Goal: Transaction & Acquisition: Subscribe to service/newsletter

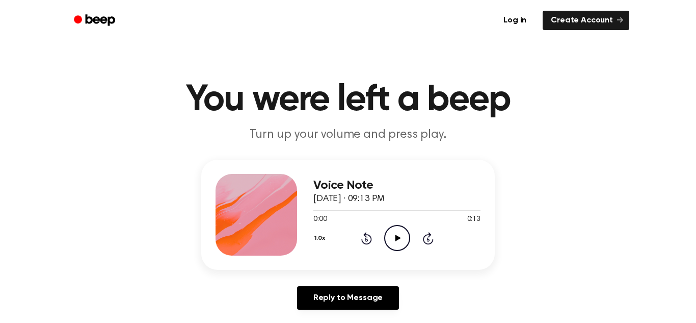
click at [386, 233] on icon "Play Audio" at bounding box center [397, 238] width 26 height 26
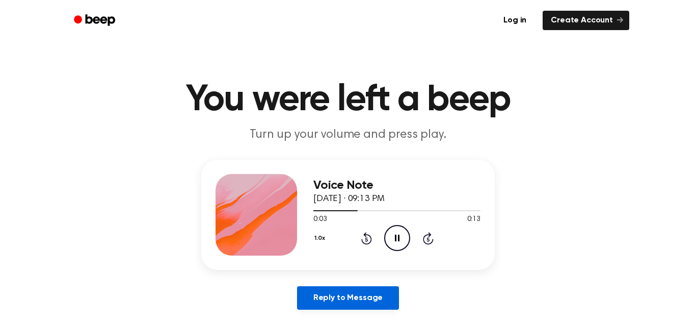
click at [370, 296] on link "Reply to Message" at bounding box center [348, 297] width 102 height 23
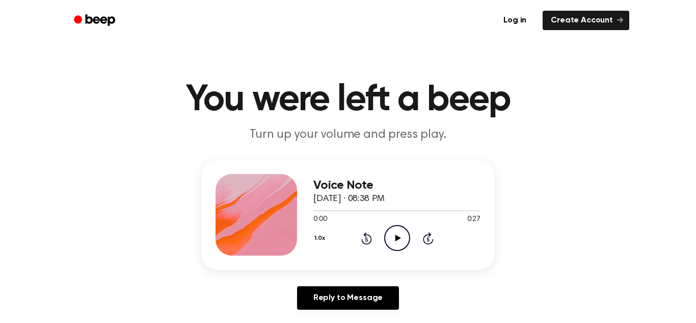
click at [385, 237] on icon "Play Audio" at bounding box center [397, 238] width 26 height 26
click at [392, 230] on icon "Play Audio" at bounding box center [397, 238] width 26 height 26
click at [392, 222] on div "0:11 0:27" at bounding box center [396, 219] width 167 height 11
click at [398, 237] on icon at bounding box center [398, 237] width 6 height 7
click at [395, 245] on icon "Play Audio" at bounding box center [397, 238] width 26 height 26
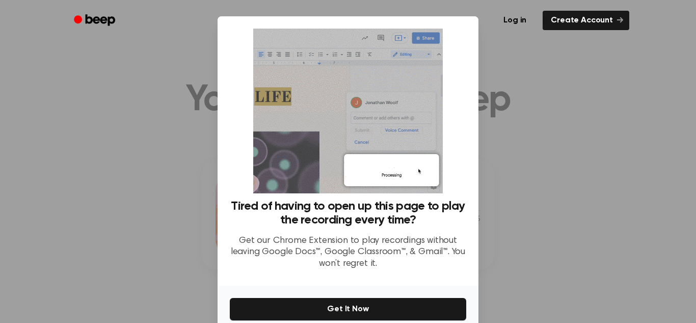
click at [641, 146] on div at bounding box center [348, 161] width 696 height 323
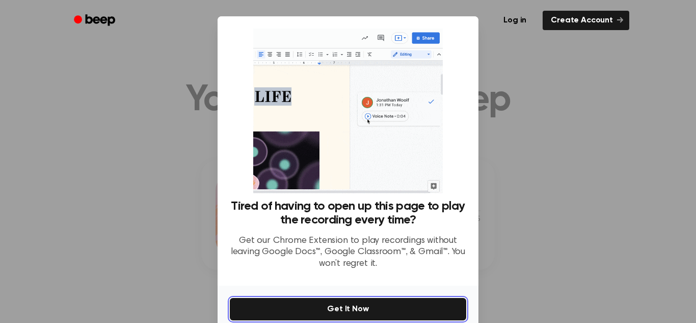
click at [377, 313] on button "Get It Now" at bounding box center [348, 309] width 236 height 22
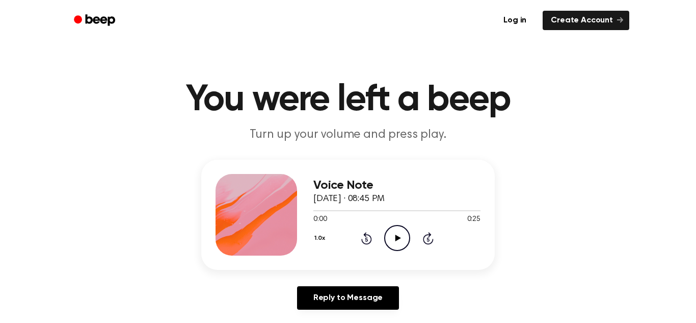
click at [393, 236] on icon "Play Audio" at bounding box center [397, 238] width 26 height 26
click at [399, 228] on icon "Play Audio" at bounding box center [397, 238] width 26 height 26
click at [271, 148] on main "You were left a beep Turn up your volume and press play. Voice Note September 1…" at bounding box center [348, 314] width 696 height 628
click at [401, 245] on icon "Play Audio" at bounding box center [397, 238] width 26 height 26
click at [390, 243] on icon "Play Audio" at bounding box center [397, 238] width 26 height 26
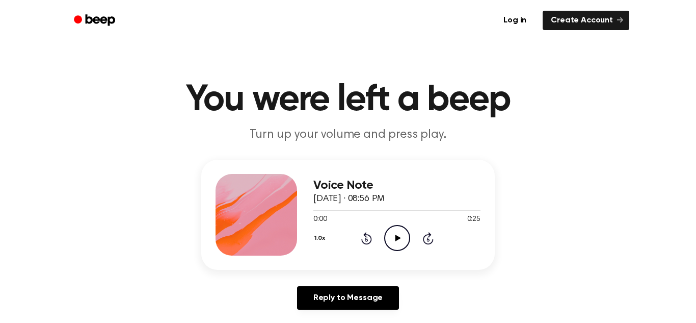
click at [401, 236] on icon "Play Audio" at bounding box center [397, 238] width 26 height 26
click at [398, 243] on icon "Play Audio" at bounding box center [397, 238] width 26 height 26
click at [389, 230] on icon "Play Audio" at bounding box center [397, 238] width 26 height 26
click at [402, 238] on icon "Play Audio" at bounding box center [397, 238] width 26 height 26
click at [398, 227] on icon "Play Audio" at bounding box center [397, 238] width 26 height 26
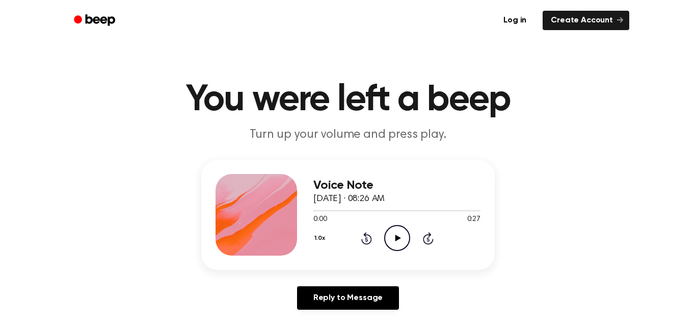
click at [399, 229] on icon "Play Audio" at bounding box center [397, 238] width 26 height 26
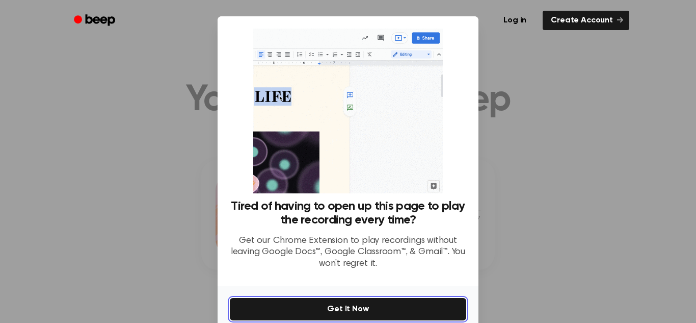
click at [392, 301] on button "Get It Now" at bounding box center [348, 309] width 236 height 22
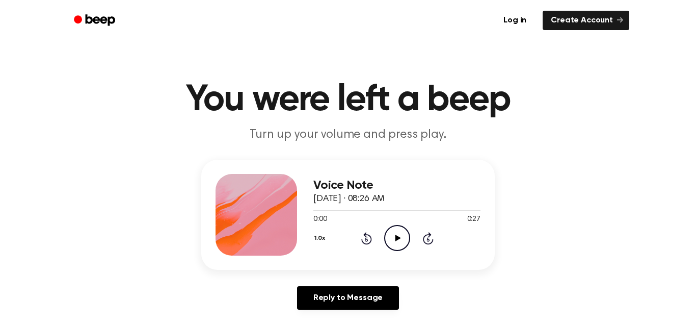
click at [400, 234] on icon "Play Audio" at bounding box center [397, 238] width 26 height 26
click at [400, 234] on icon "Pause Audio" at bounding box center [397, 238] width 26 height 26
click at [400, 234] on icon "Play Audio" at bounding box center [397, 238] width 26 height 26
click at [403, 244] on icon "Pause Audio" at bounding box center [397, 238] width 26 height 26
click at [400, 242] on icon "Play Audio" at bounding box center [397, 238] width 26 height 26
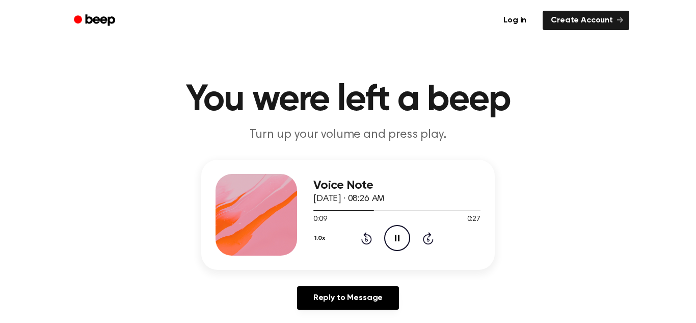
click at [356, 235] on div "1.0x Rewind 5 seconds Pause Audio Skip 5 seconds" at bounding box center [396, 238] width 167 height 26
click at [370, 238] on icon at bounding box center [366, 238] width 11 height 12
